Goal: Find specific page/section: Find specific page/section

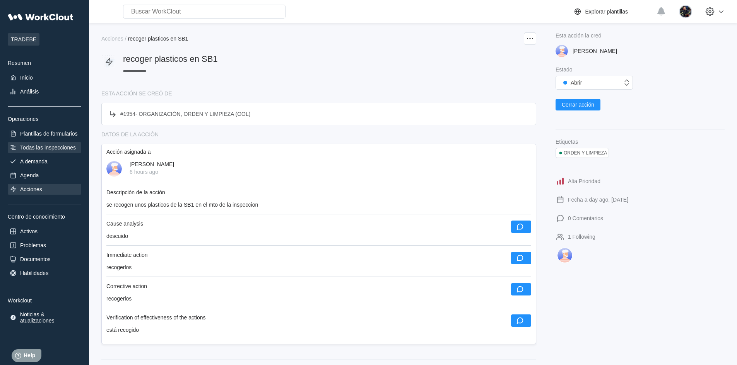
click at [60, 149] on div "Todas las inspecciones" at bounding box center [48, 148] width 56 height 6
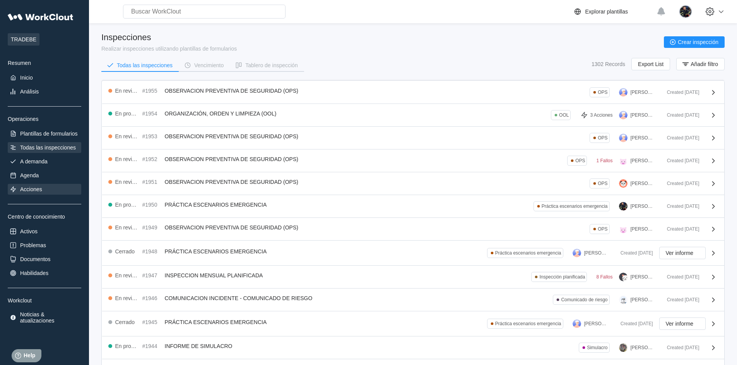
click at [44, 189] on div "Acciones" at bounding box center [44, 189] width 73 height 11
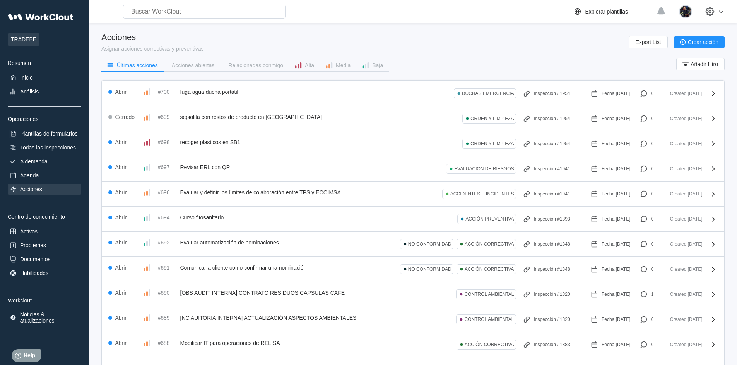
click at [392, 5] on div "Search for anything... Activos • Empleados • Habilidades • Documentos • Problem…" at bounding box center [332, 12] width 481 height 14
click at [370, 38] on div "Acciones Asignar acciones correctivas y preventivas Export List Crear acción" at bounding box center [412, 41] width 623 height 19
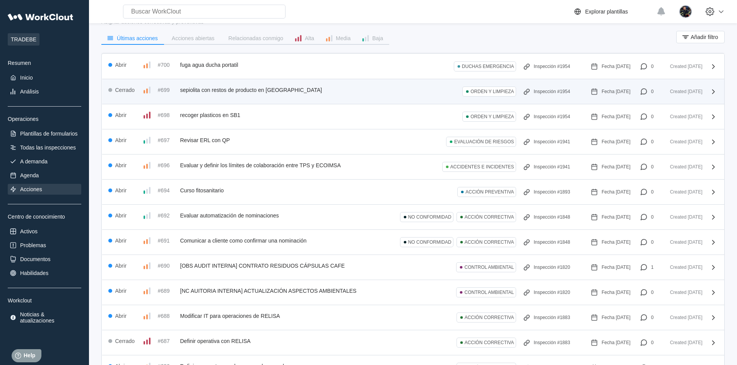
scroll to position [39, 0]
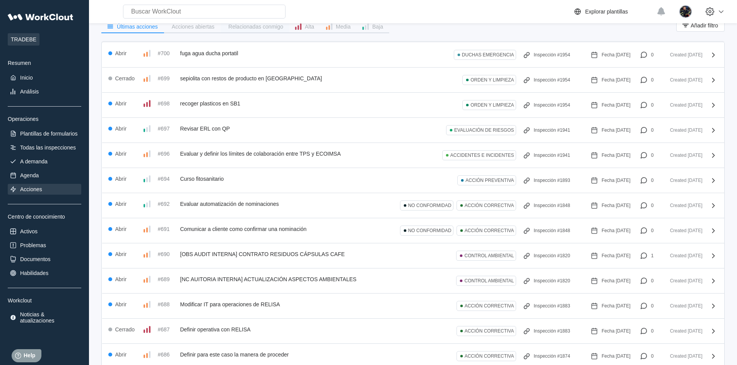
click at [251, 28] on div "Relacionadas conmigo" at bounding box center [255, 26] width 55 height 5
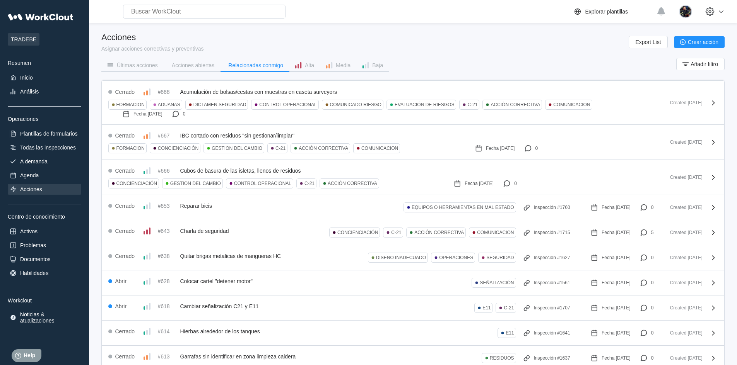
click at [322, 39] on div "Acciones Asignar acciones correctivas y preventivas Export List Crear acción" at bounding box center [412, 41] width 623 height 19
